Goal: Use online tool/utility: Use online tool/utility

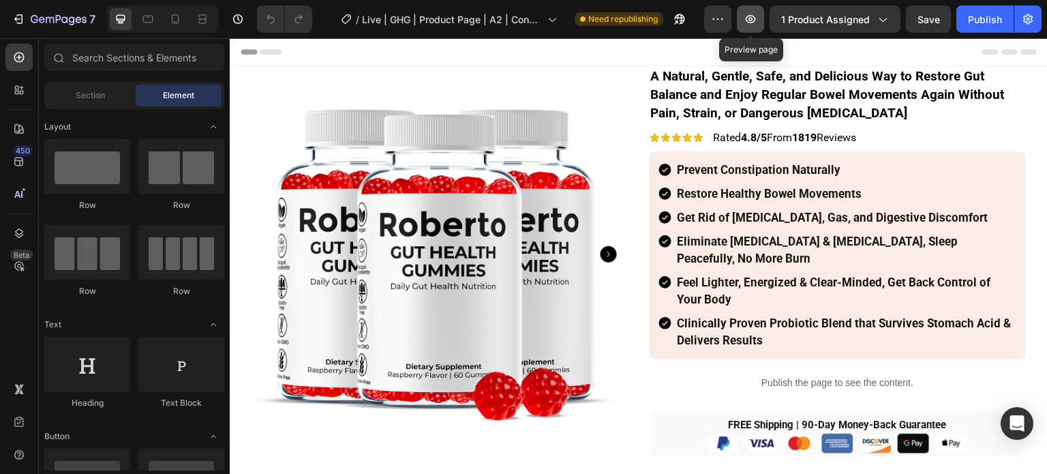
click at [761, 21] on button "button" at bounding box center [750, 18] width 27 height 27
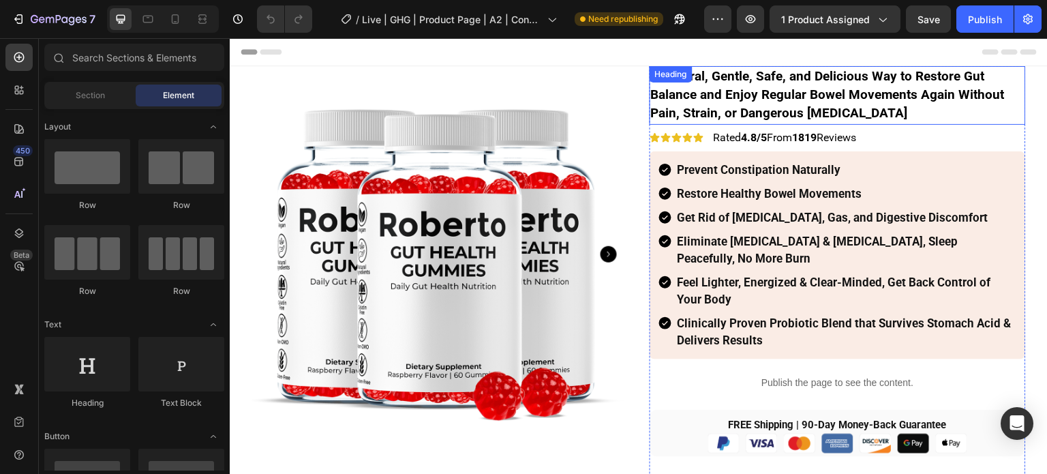
click at [683, 75] on div "Heading" at bounding box center [672, 74] width 38 height 12
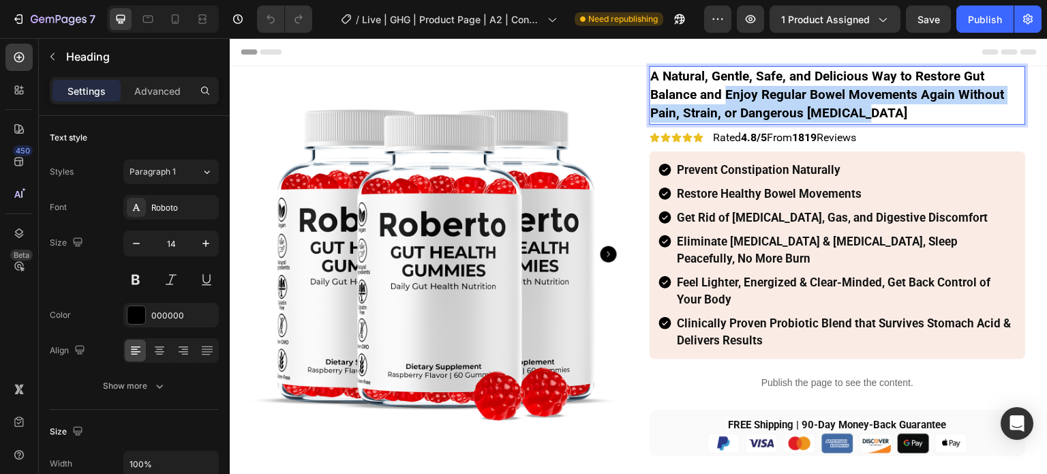
drag, startPoint x: 719, startPoint y: 94, endPoint x: 867, endPoint y: 108, distance: 148.7
click at [867, 108] on p "A Natural, Gentle, Safe, and Delicious Way to Restore Gut Balance and Enjoy Reg…" at bounding box center [838, 96] width 374 height 56
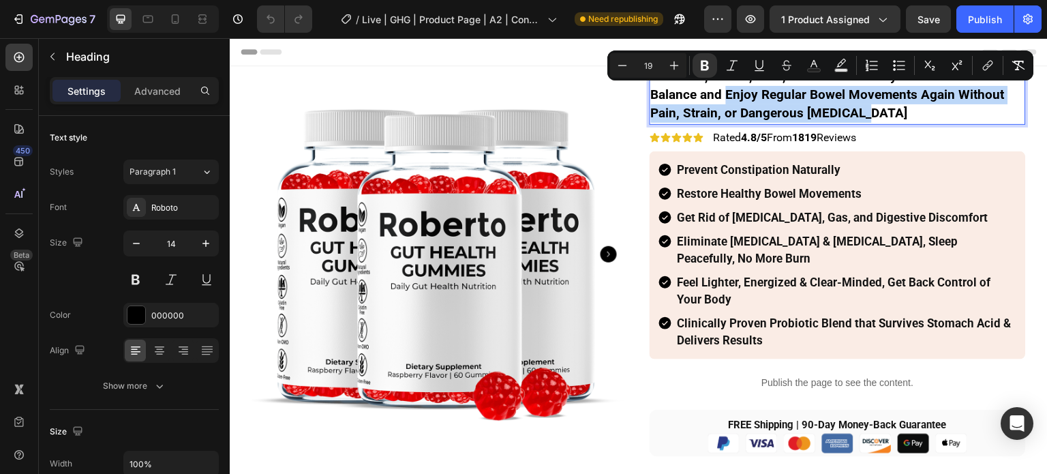
copy strong "Enjoy Regular Bowel Movements Again Without Pain, Strain, or Dangerous [MEDICAL…"
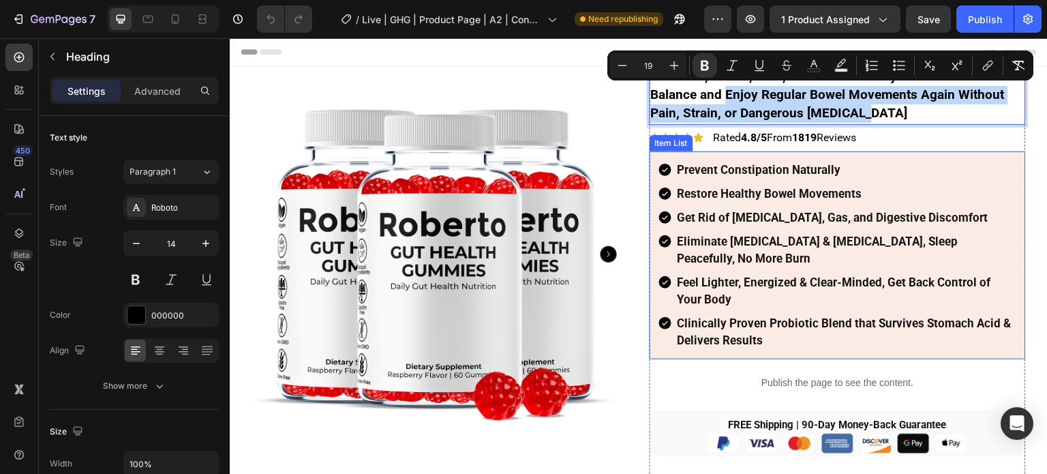
click at [796, 195] on strong "Restore Healthy Bowel Movements" at bounding box center [770, 194] width 185 height 14
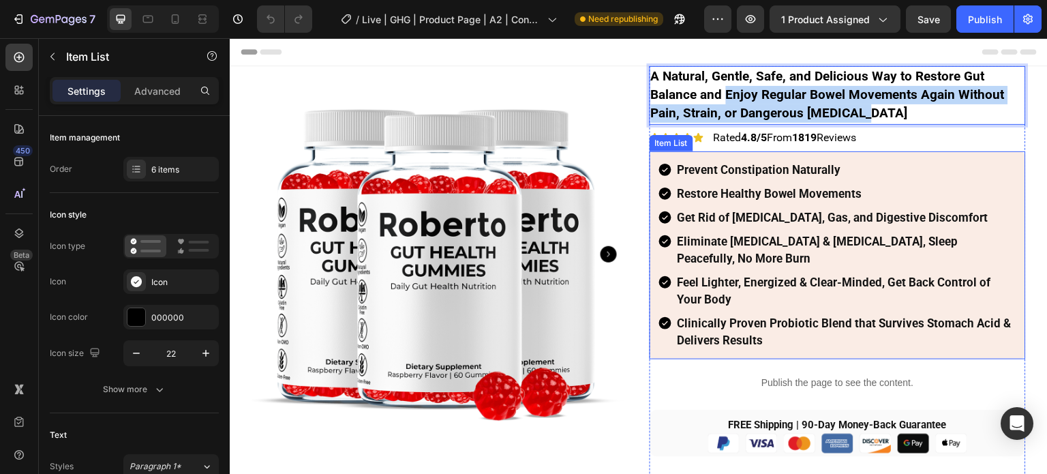
click at [796, 195] on strong "Restore Healthy Bowel Movements" at bounding box center [770, 194] width 185 height 14
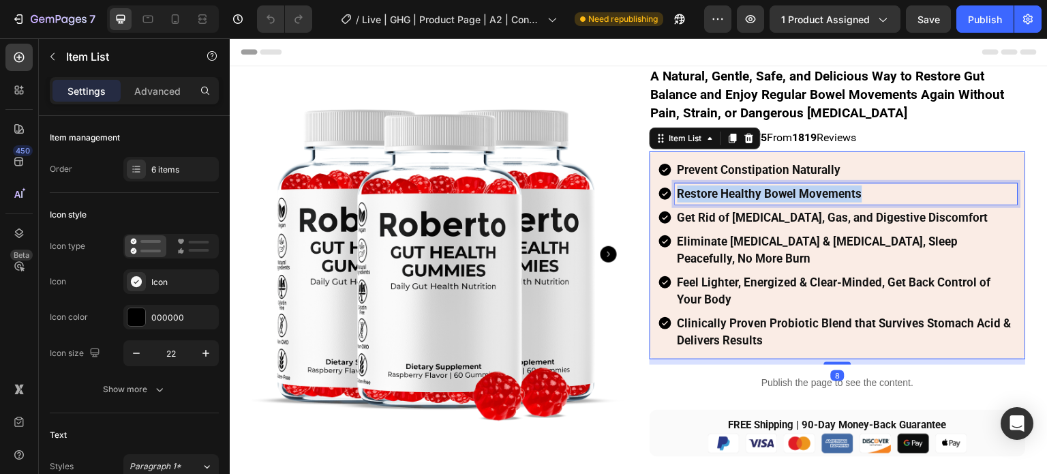
click at [796, 195] on strong "Restore Healthy Bowel Movements" at bounding box center [770, 194] width 185 height 14
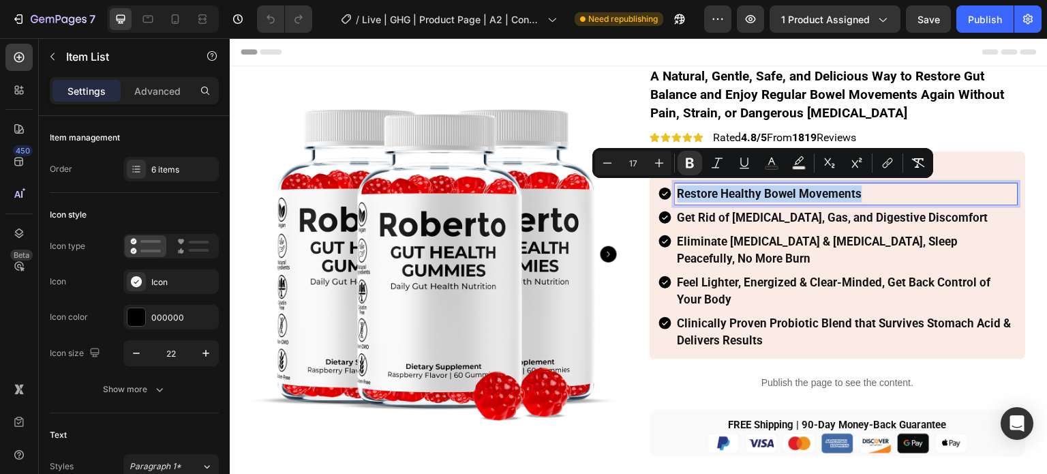
type input "19"
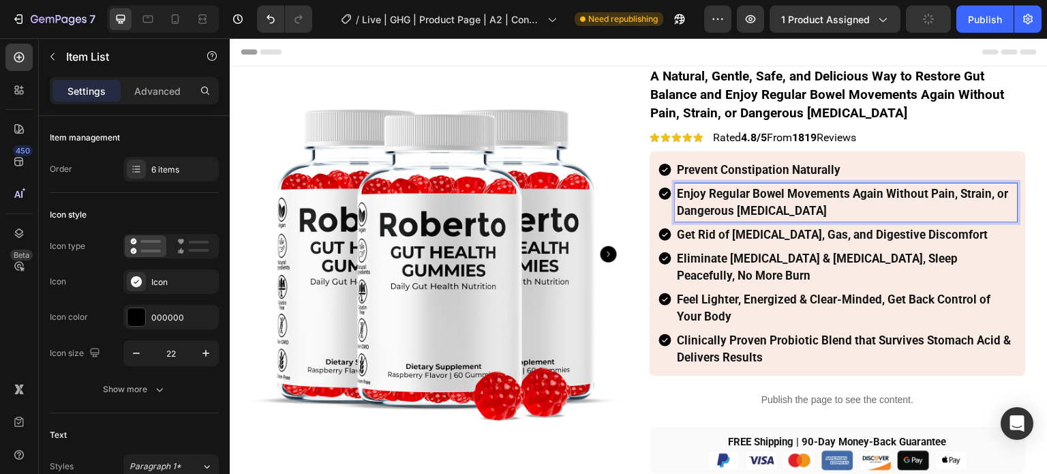
click at [735, 232] on strong "Get Rid of [MEDICAL_DATA], Gas, and Digestive Discomfort" at bounding box center [833, 235] width 311 height 14
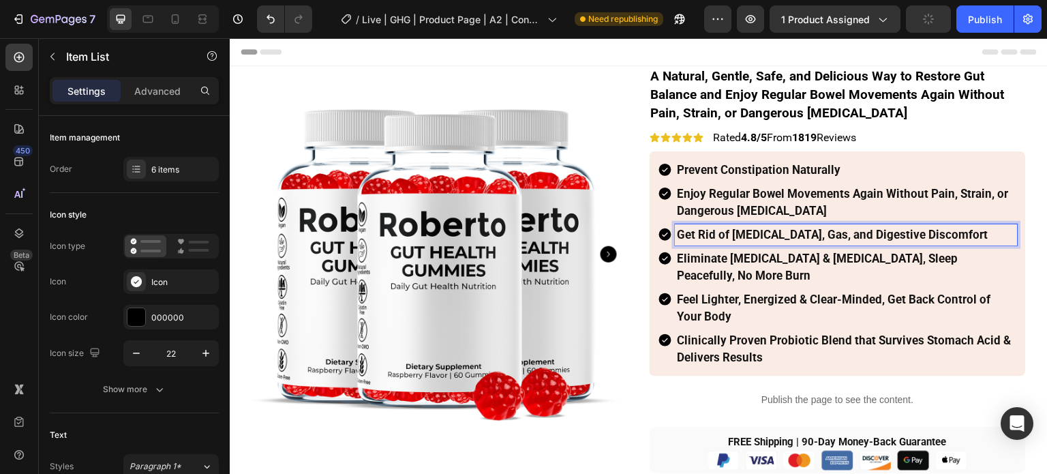
click at [730, 231] on strong "Get Rid of [MEDICAL_DATA], Gas, and Digestive Discomfort" at bounding box center [833, 235] width 311 height 14
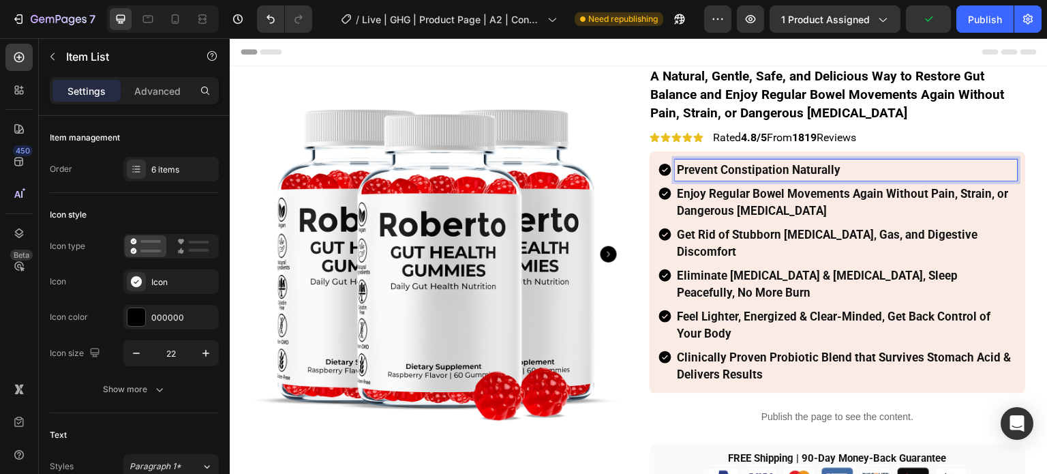
click at [714, 163] on strong "Prevent Constipation Naturally" at bounding box center [760, 170] width 164 height 14
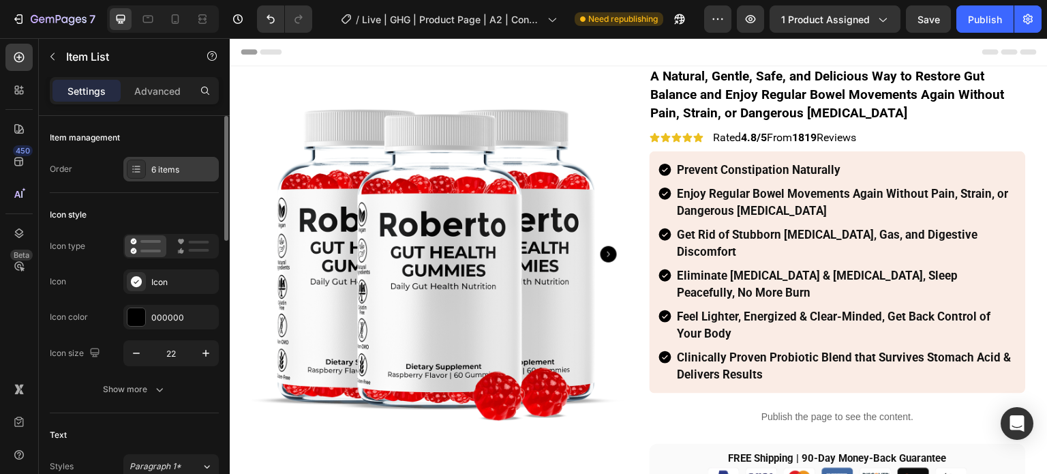
click at [175, 158] on div "6 items" at bounding box center [170, 169] width 95 height 25
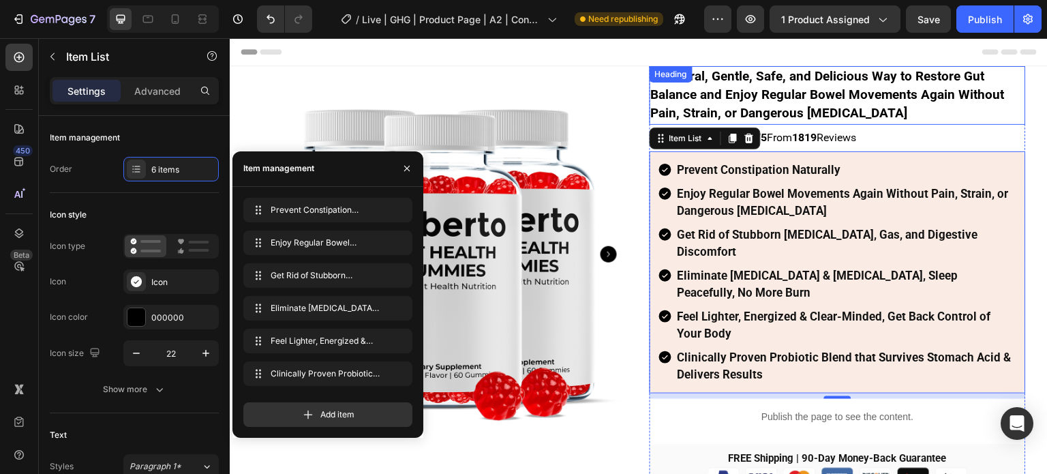
click at [735, 100] on strong "A Natural, Gentle, Safe, and Delicious Way to Restore Gut Balance and Enjoy Reg…" at bounding box center [828, 94] width 354 height 53
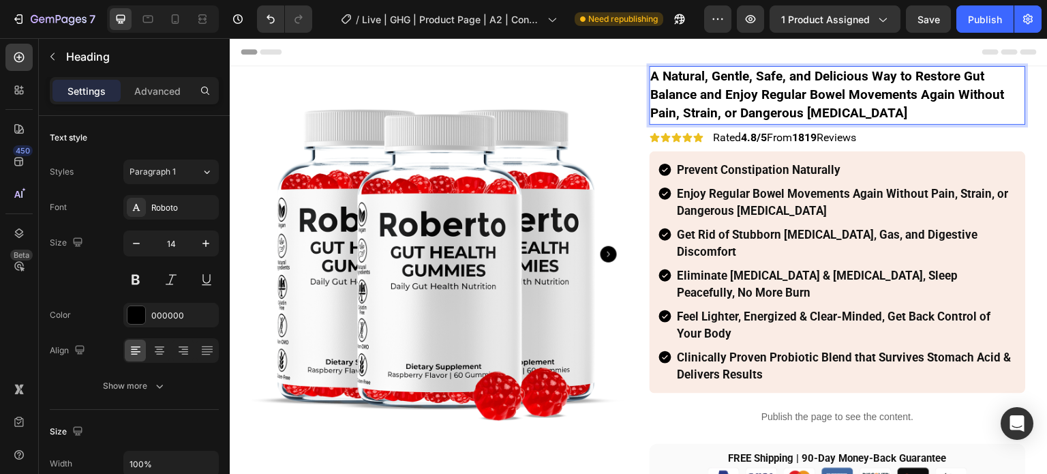
click at [721, 98] on strong "A Natural, Gentle, Safe, and Delicious Way to Restore Gut Balance and Enjoy Reg…" at bounding box center [828, 94] width 354 height 53
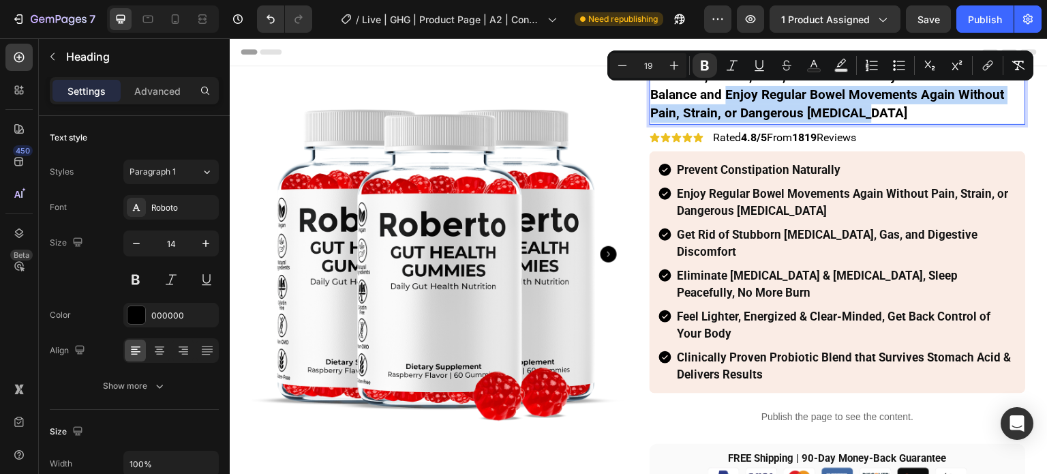
drag, startPoint x: 721, startPoint y: 98, endPoint x: 849, endPoint y: 107, distance: 127.9
click at [849, 107] on strong "A Natural, Gentle, Safe, and Delicious Way to Restore Gut Balance and Enjoy Reg…" at bounding box center [828, 94] width 354 height 53
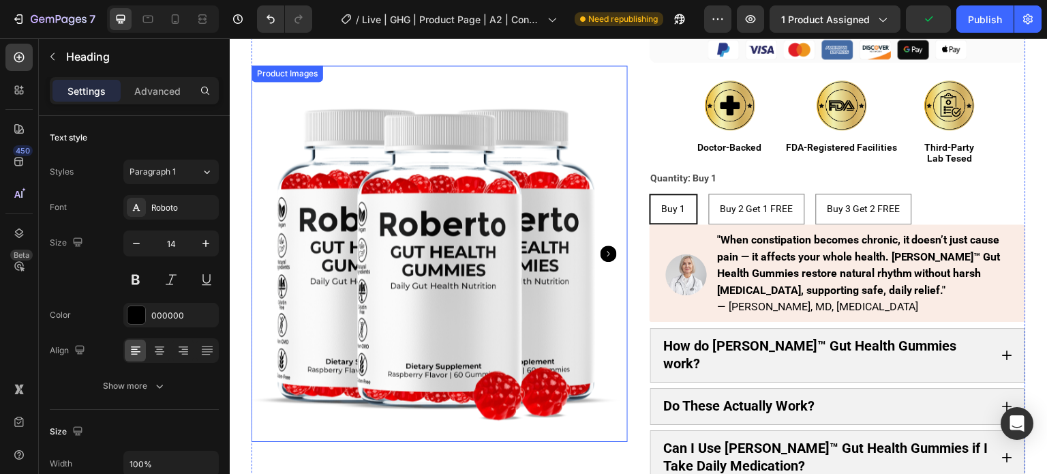
scroll to position [477, 0]
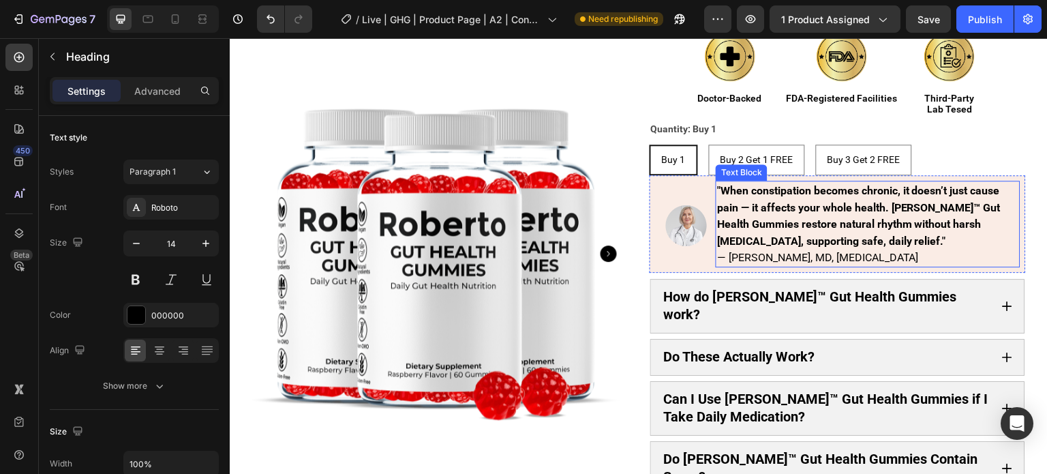
click at [764, 184] on strong ""When constipation becomes chronic, it doesn’t just cause pain — it affects you…" at bounding box center [859, 215] width 284 height 63
click at [754, 184] on strong ""When constipation becomes chronic, it doesn’t just cause pain — it affects you…" at bounding box center [859, 215] width 284 height 63
click at [741, 184] on strong ""When constipation becomes chronic, it doesn’t just cause pain — it affects you…" at bounding box center [859, 215] width 284 height 63
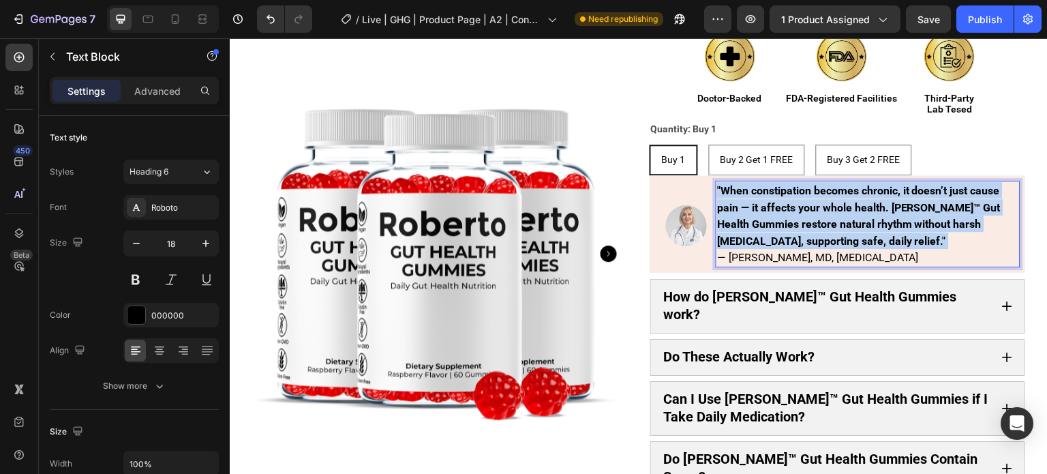
click at [741, 184] on strong ""When constipation becomes chronic, it doesn’t just cause pain — it affects you…" at bounding box center [859, 215] width 284 height 63
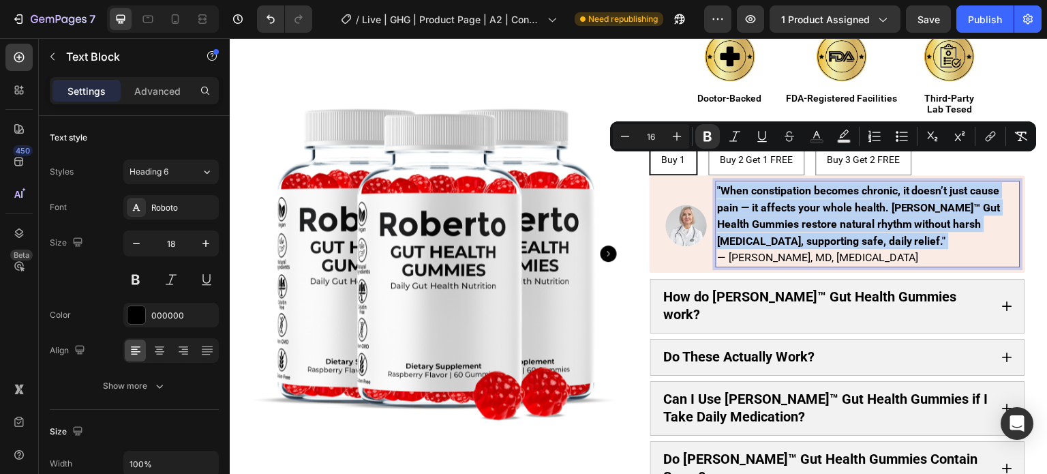
copy strong ""When constipation becomes chronic, it doesn’t just cause pain — it affects you…"
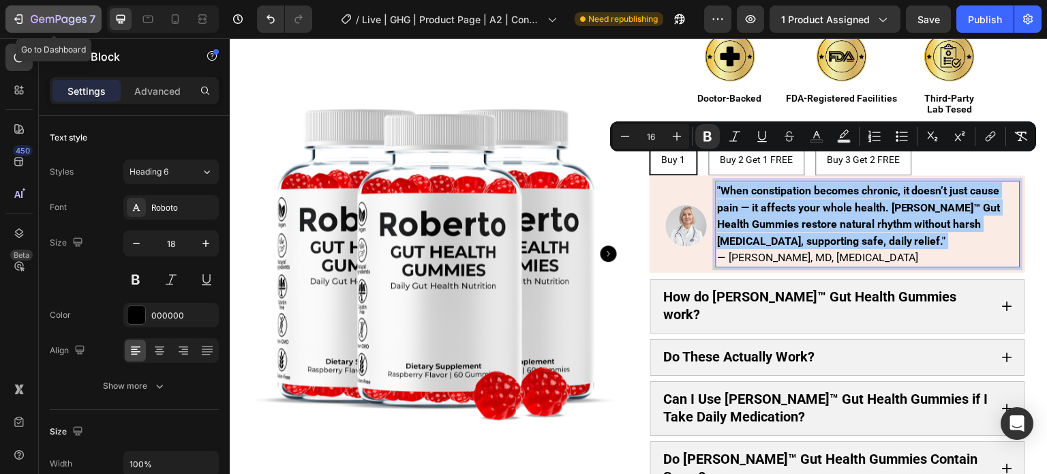
click at [25, 17] on div "7" at bounding box center [54, 19] width 84 height 16
